Goal: Task Accomplishment & Management: Use online tool/utility

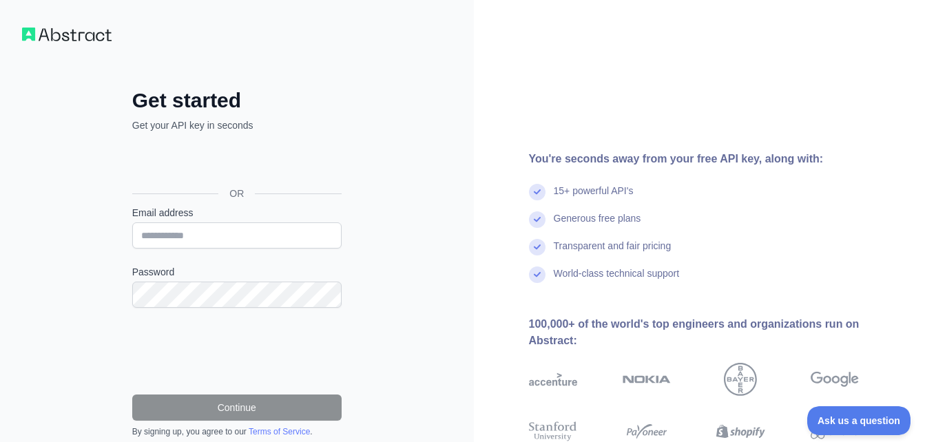
click at [377, 116] on div "Get started Get your API key in seconds OR Email address Password Continue By s…" at bounding box center [237, 282] width 474 height 565
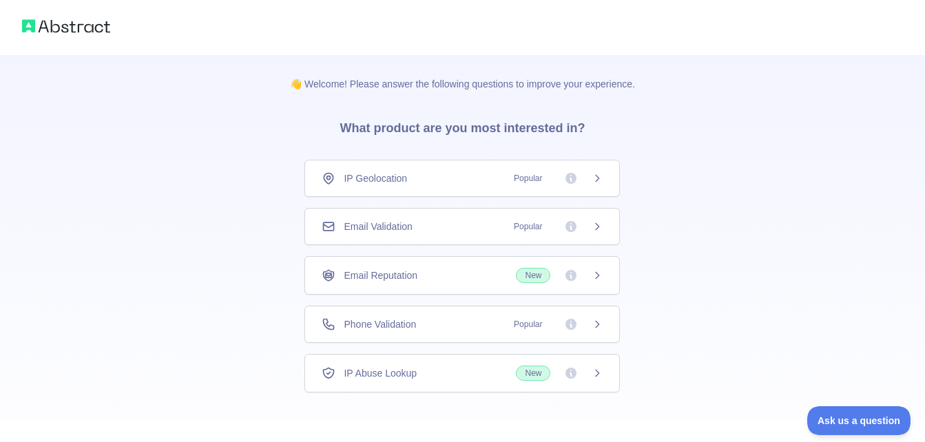
scroll to position [64, 0]
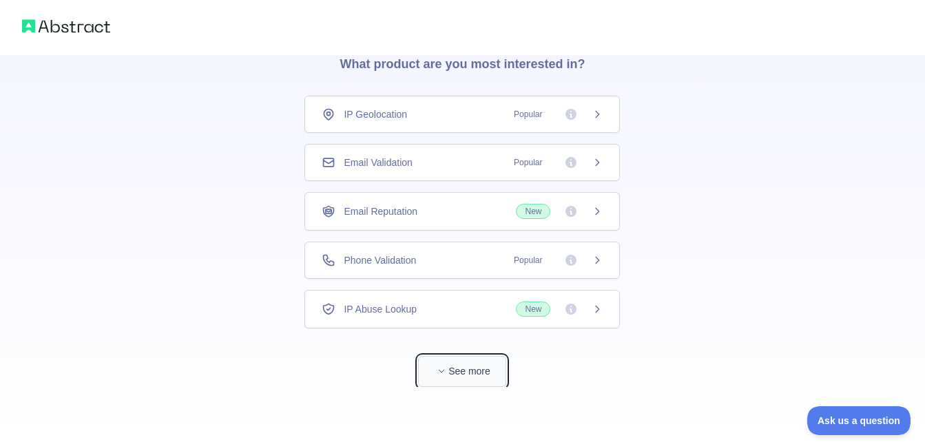
click at [464, 373] on button "See more" at bounding box center [462, 371] width 88 height 31
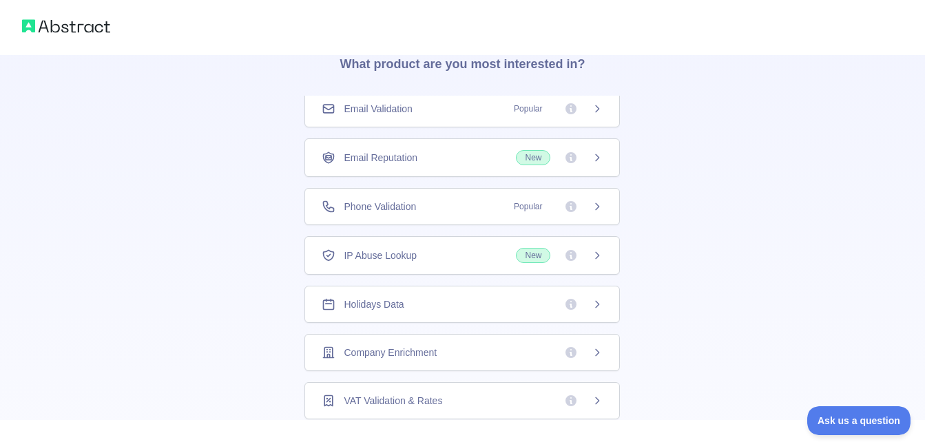
scroll to position [0, 0]
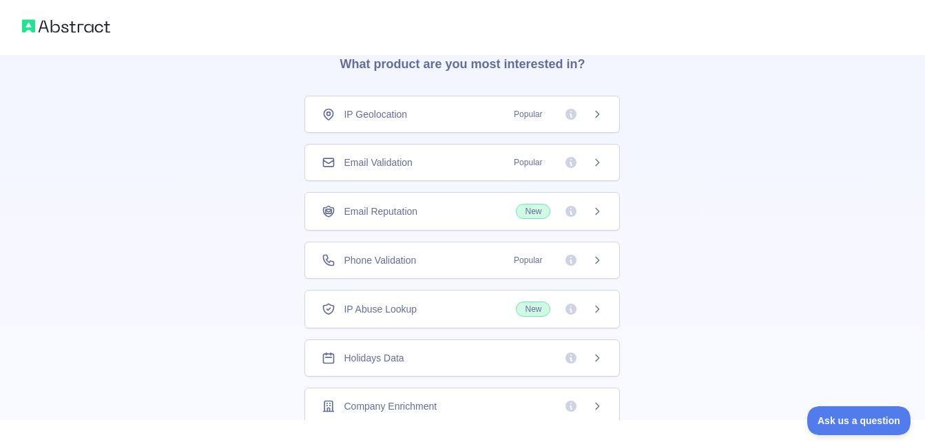
click at [433, 107] on div "IP Geolocation Popular" at bounding box center [461, 114] width 315 height 37
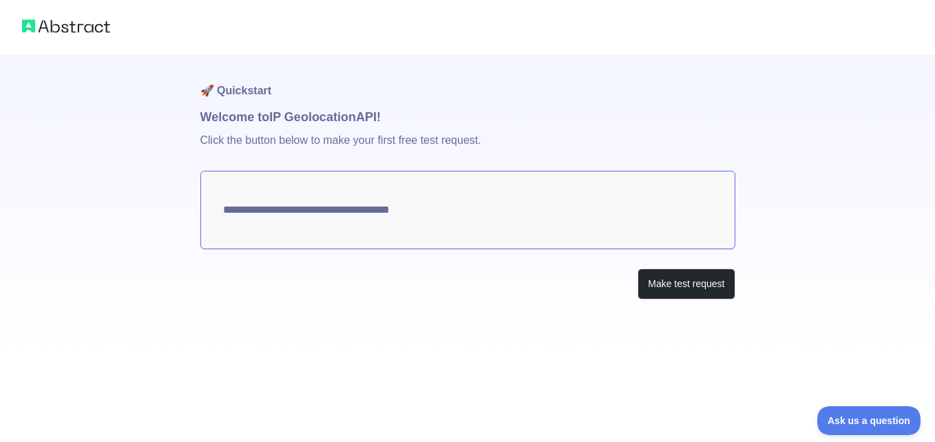
type textarea "**********"
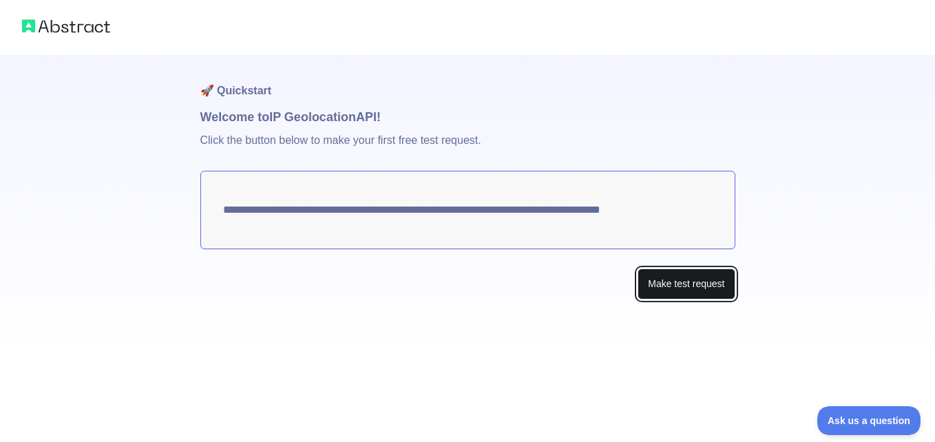
click at [661, 287] on button "Make test request" at bounding box center [686, 284] width 97 height 31
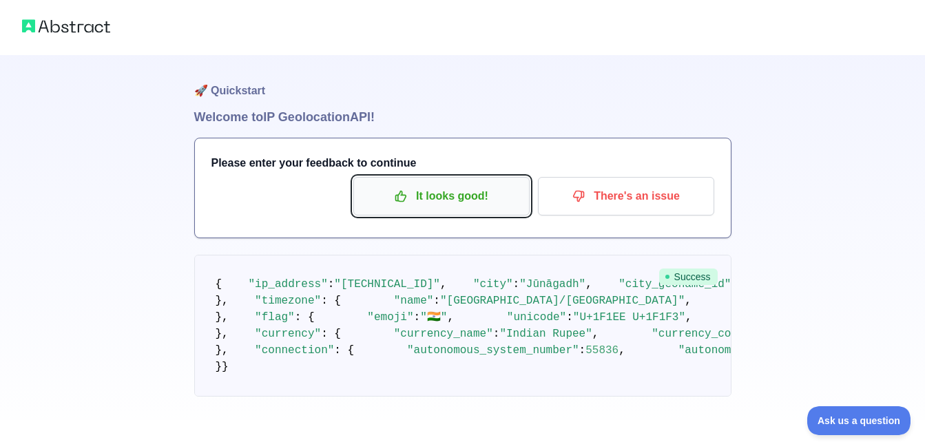
click at [423, 202] on p "It looks good!" at bounding box center [442, 196] width 156 height 23
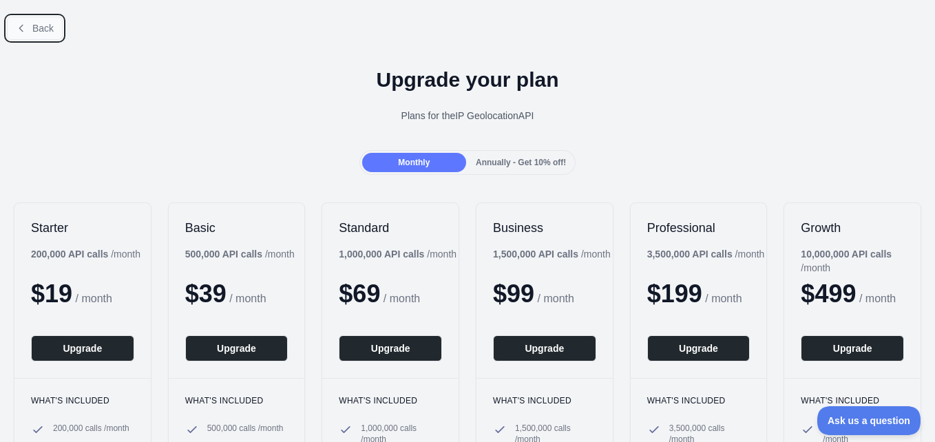
click at [24, 26] on icon at bounding box center [21, 28] width 11 height 11
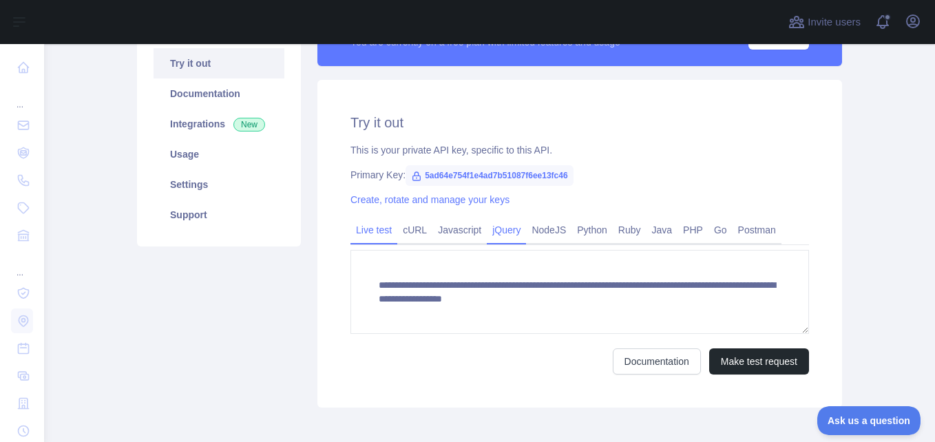
scroll to position [145, 0]
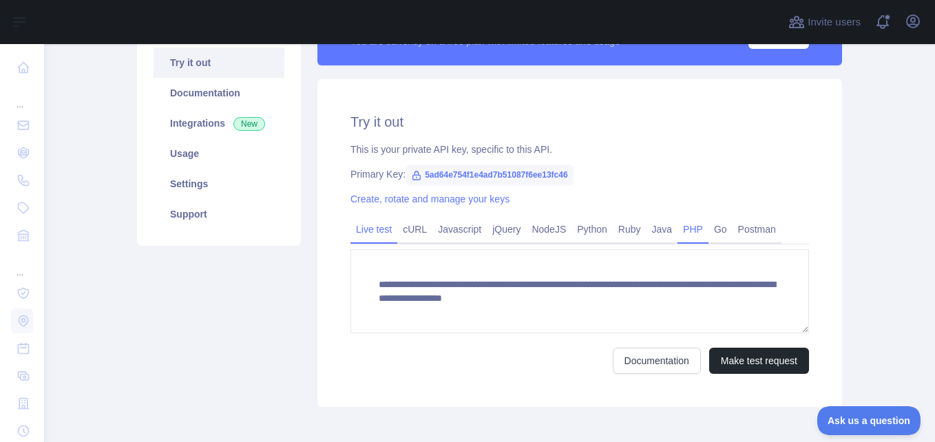
click at [687, 231] on link "PHP" at bounding box center [693, 229] width 31 height 22
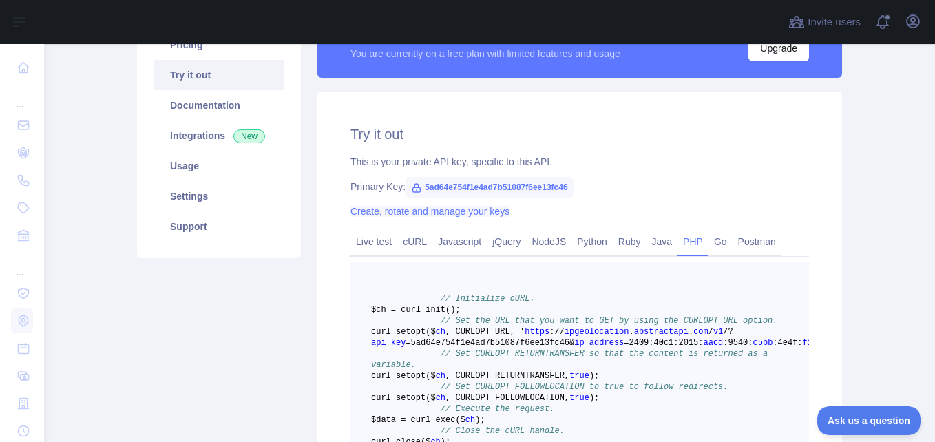
scroll to position [132, 0]
drag, startPoint x: 418, startPoint y: 185, endPoint x: 578, endPoint y: 191, distance: 159.9
click at [578, 191] on div "Primary Key: 5ad64e754f1e4ad7b51087f6ee13fc46" at bounding box center [580, 187] width 459 height 14
copy span "5ad64e754f1e4ad7b51087f6ee13fc46"
